Goal: Transaction & Acquisition: Purchase product/service

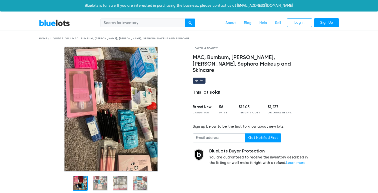
scroll to position [2, 0]
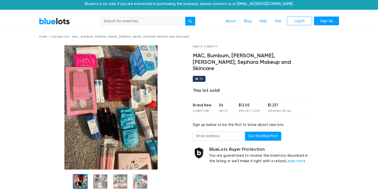
click at [52, 26] on nav "BlueLots About Blog Help Sell Log In Sign Up" at bounding box center [189, 21] width 378 height 15
click at [49, 20] on link "BlueLots" at bounding box center [54, 21] width 31 height 7
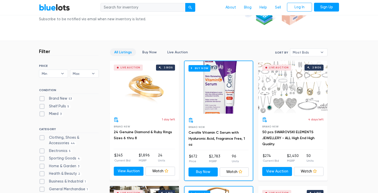
scroll to position [106, 0]
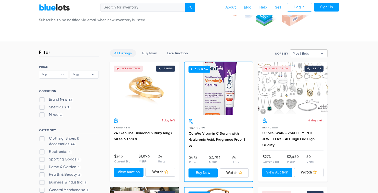
click at [313, 52] on span "Most Bids" at bounding box center [305, 54] width 25 height 8
click at [307, 71] on li "Ending Soonest" at bounding box center [311, 71] width 39 height 8
select select "ending_soonest"
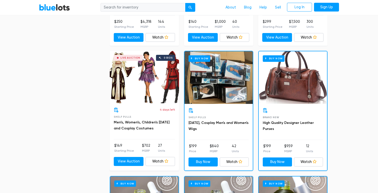
scroll to position [1235, 0]
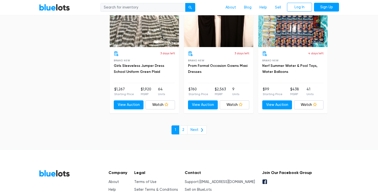
scroll to position [1937, 0]
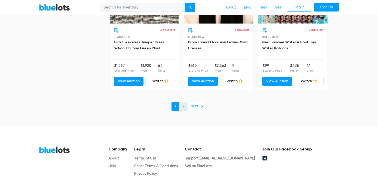
click at [187, 103] on link "2" at bounding box center [183, 106] width 9 height 9
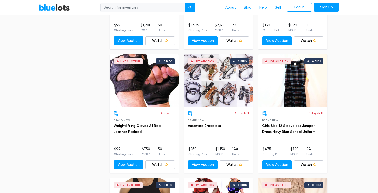
scroll to position [245, 0]
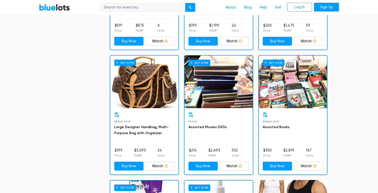
scroll to position [1240, 0]
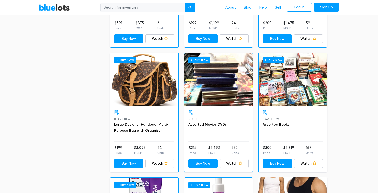
click at [308, 90] on div "Buy Now" at bounding box center [293, 79] width 68 height 53
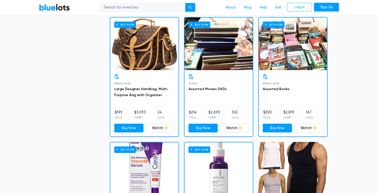
scroll to position [1403, 0]
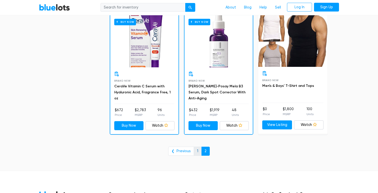
click at [196, 150] on link "1" at bounding box center [198, 151] width 8 height 9
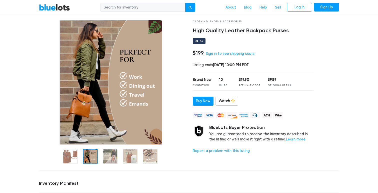
scroll to position [20, 0]
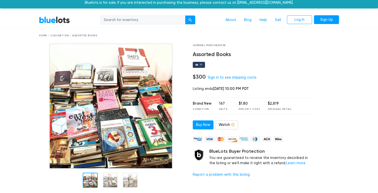
scroll to position [4, 0]
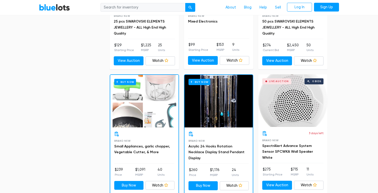
scroll to position [591, 0]
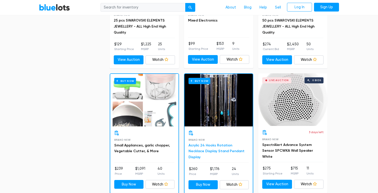
click at [211, 144] on link "Acrylic 24 Hooks Rotation Necklace Display Stand Pendant Display" at bounding box center [217, 151] width 56 height 16
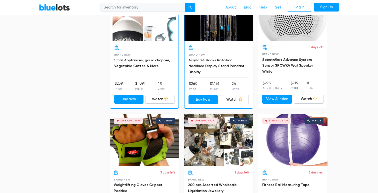
scroll to position [762, 0]
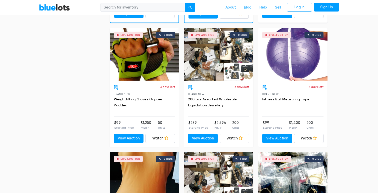
click at [223, 49] on div "Live Auction 0 bids" at bounding box center [218, 54] width 69 height 53
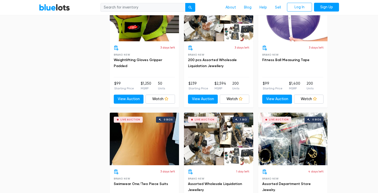
scroll to position [864, 0]
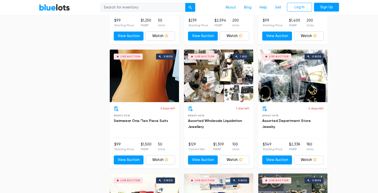
click at [276, 83] on div "Live Auction 0 bids" at bounding box center [292, 76] width 69 height 53
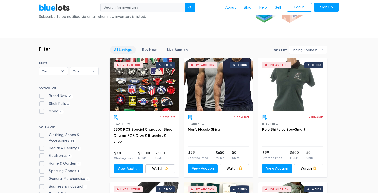
scroll to position [107, 0]
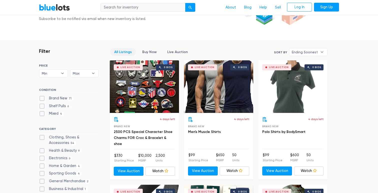
click at [198, 94] on div "Live Auction 0 bids" at bounding box center [218, 86] width 69 height 53
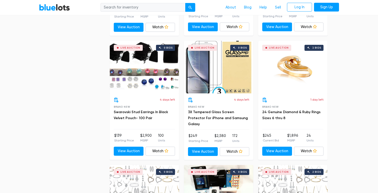
scroll to position [373, 0]
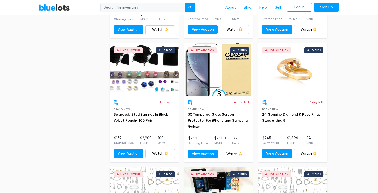
click at [304, 70] on div "Live Auction 3 bids" at bounding box center [292, 69] width 69 height 53
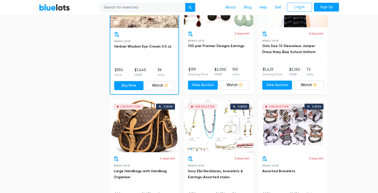
scroll to position [1560, 0]
click at [138, 141] on div "Live Auction 0 bids" at bounding box center [144, 125] width 69 height 53
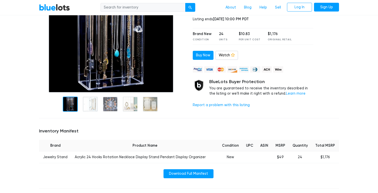
scroll to position [80, 0]
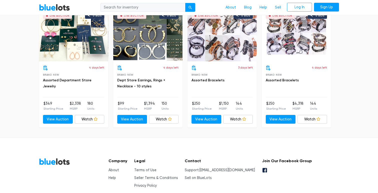
scroll to position [402, 0]
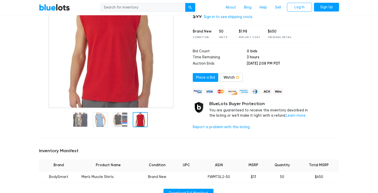
scroll to position [269, 0]
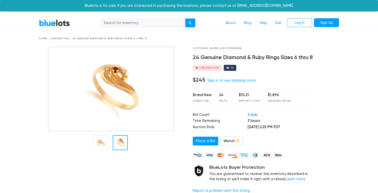
click at [118, 146] on div at bounding box center [120, 142] width 15 height 15
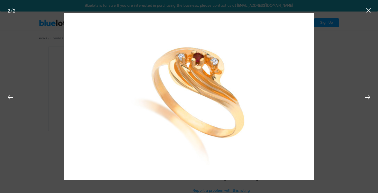
click at [367, 12] on icon at bounding box center [368, 10] width 5 height 5
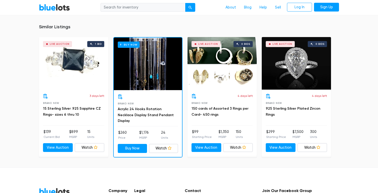
scroll to position [355, 0]
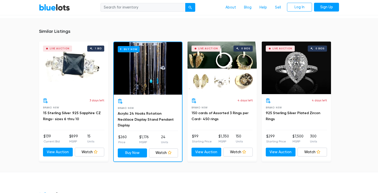
click at [74, 75] on div "Live Auction 1 bid" at bounding box center [73, 68] width 69 height 53
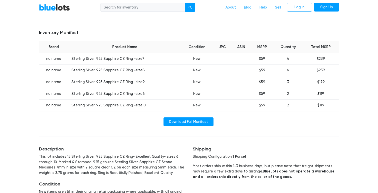
scroll to position [211, 0]
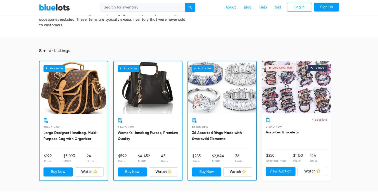
scroll to position [323, 0]
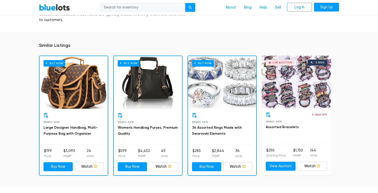
click at [146, 86] on div "Buy Now" at bounding box center [148, 82] width 68 height 53
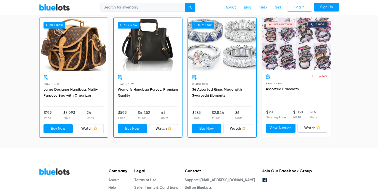
scroll to position [364, 0]
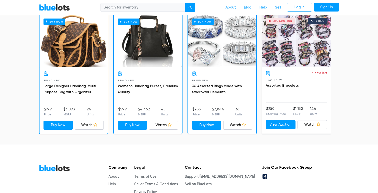
click at [232, 54] on div "Buy Now" at bounding box center [222, 41] width 68 height 53
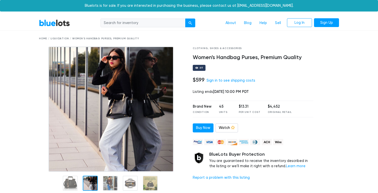
click at [91, 160] on img at bounding box center [111, 109] width 125 height 125
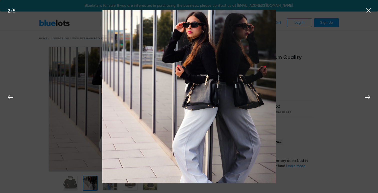
click at [370, 11] on icon at bounding box center [369, 11] width 8 height 8
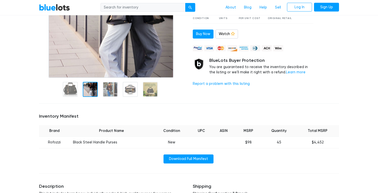
scroll to position [90, 0]
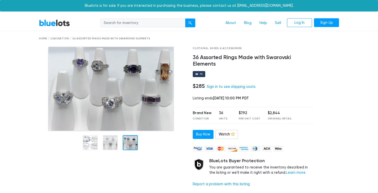
drag, startPoint x: 132, startPoint y: 146, endPoint x: 131, endPoint y: 157, distance: 11.1
click at [131, 157] on div at bounding box center [112, 119] width 154 height 144
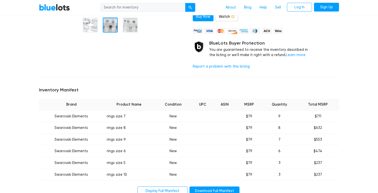
scroll to position [101, 0]
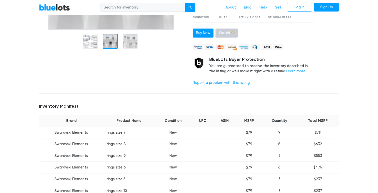
click at [227, 32] on link "Watch" at bounding box center [227, 33] width 23 height 9
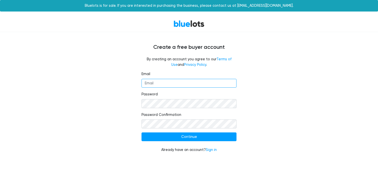
click at [165, 81] on input "Email" at bounding box center [189, 83] width 95 height 9
